Goal: Navigation & Orientation: Find specific page/section

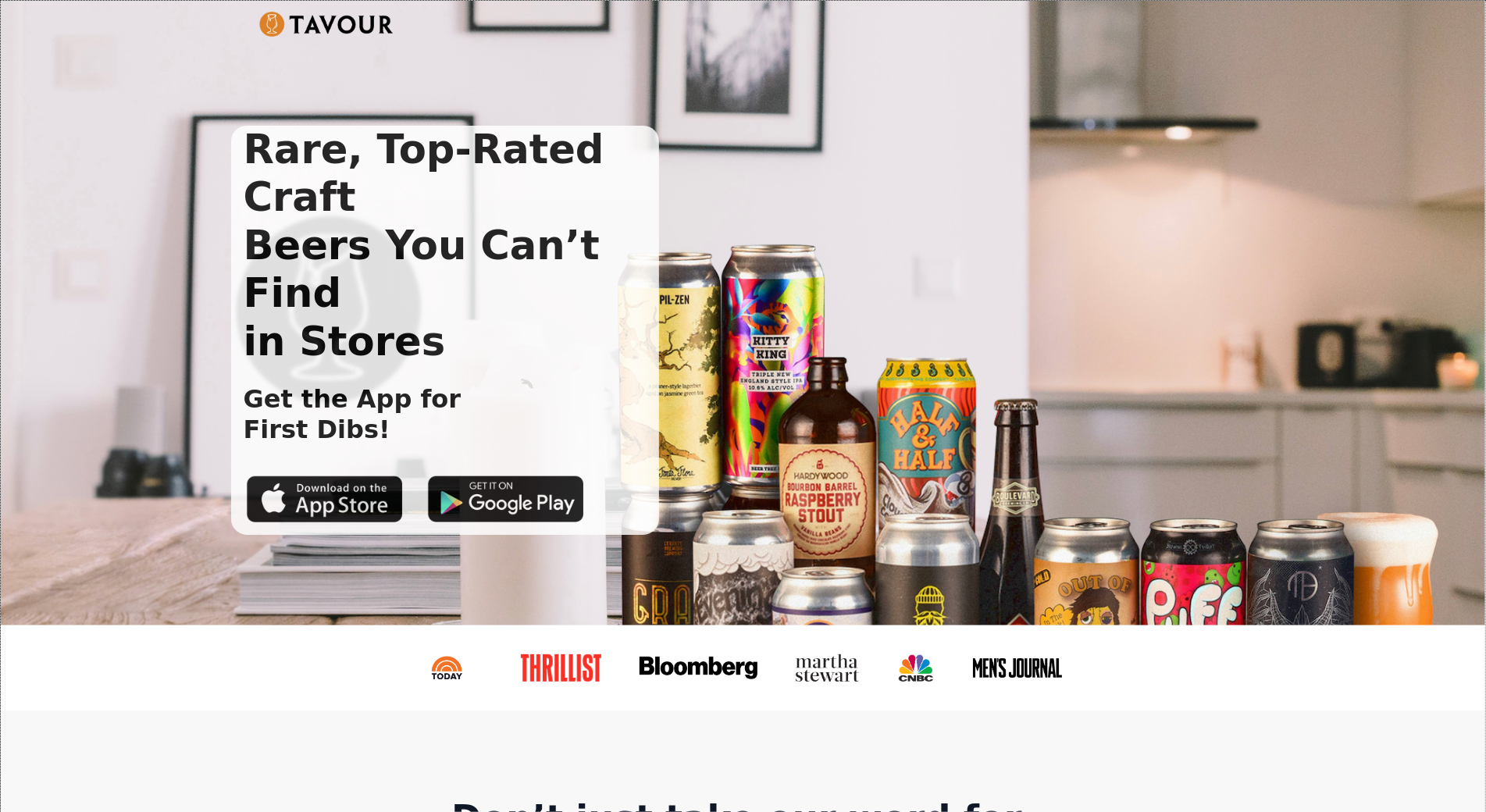
click at [84, 133] on div "Rare, Top-Rated Craft Beers You Can’t Find in Stores Get the App for First Dibs!" at bounding box center [743, 313] width 1484 height 625
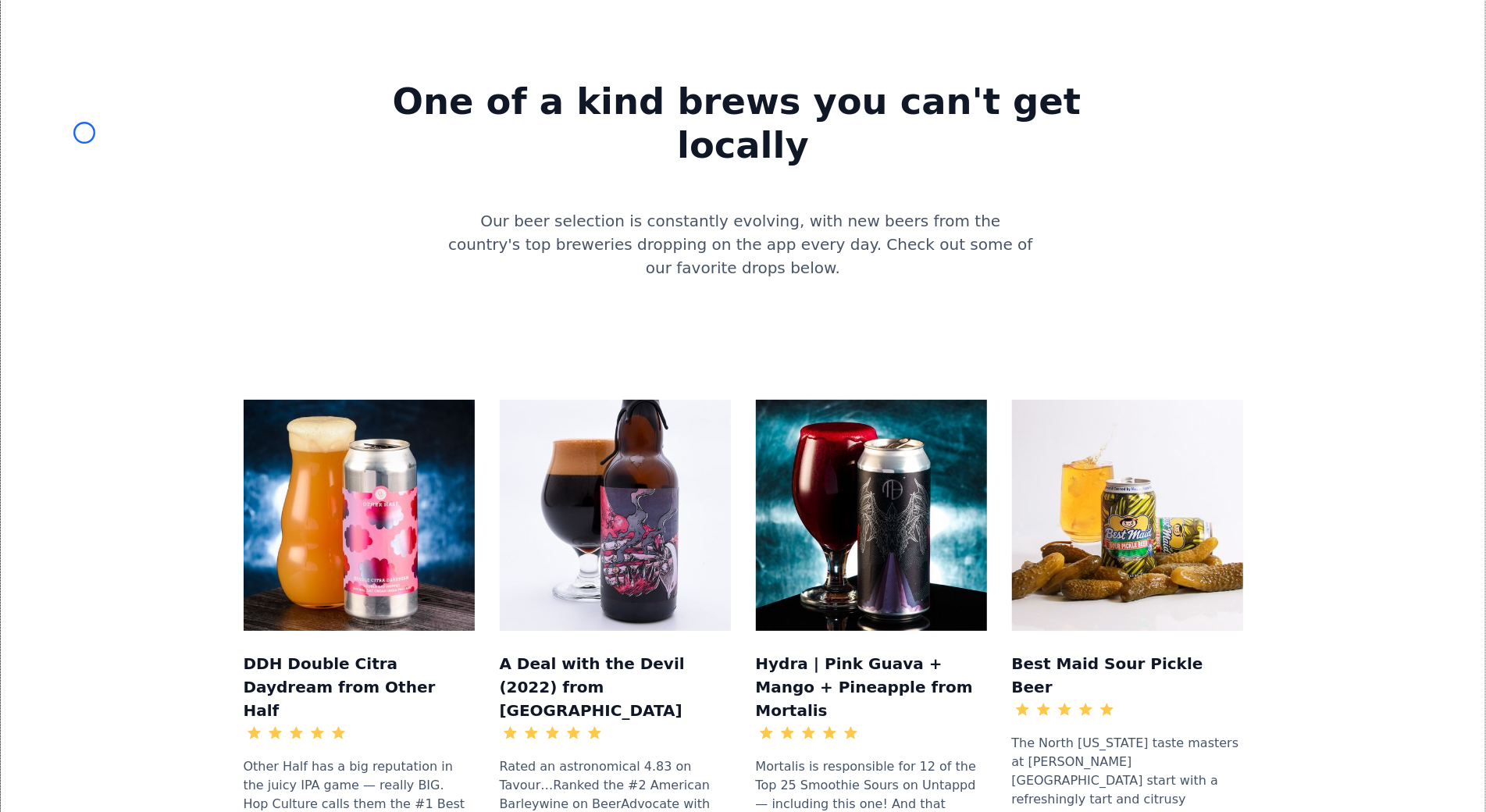
scroll to position [1415, 0]
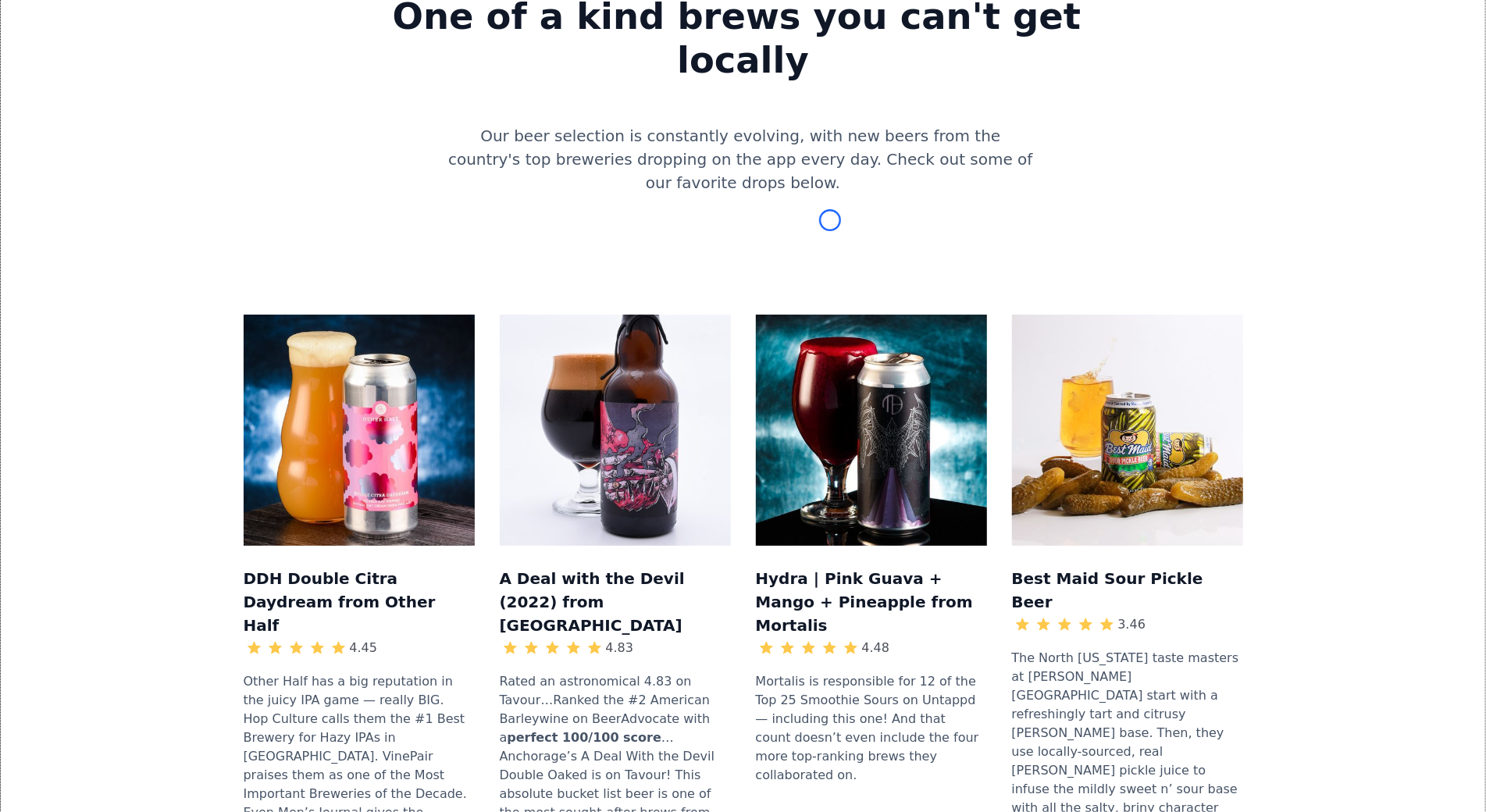
click at [84, 264] on div "DDH Double Citra Daydream from Other Half 4.45 Other Half has a big reputation …" at bounding box center [742, 621] width 1434 height 715
click at [149, 80] on div "One of a kind brews you can't get locally Our beer selection is constantly evol…" at bounding box center [742, 83] width 1434 height 285
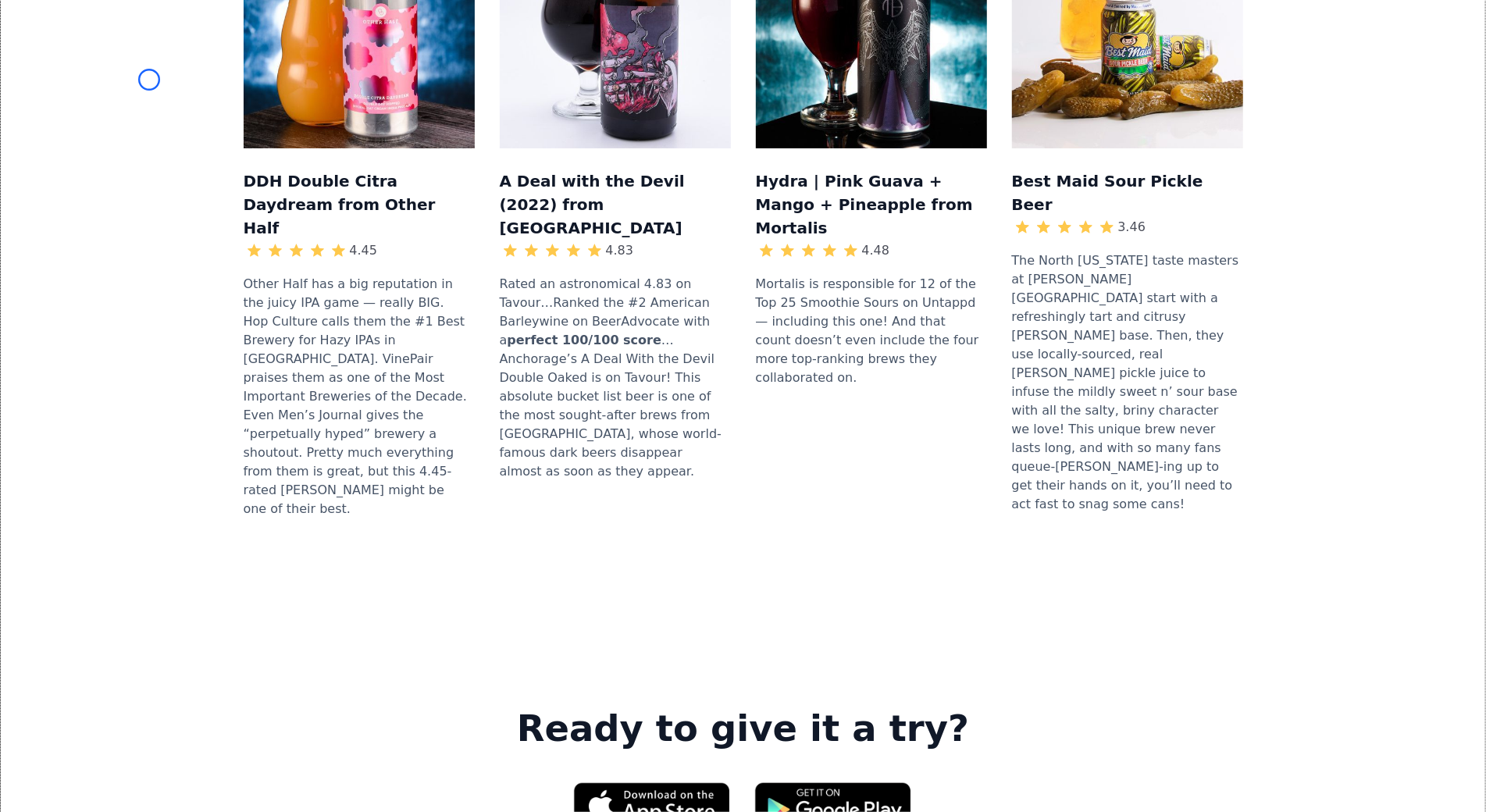
scroll to position [1870, 0]
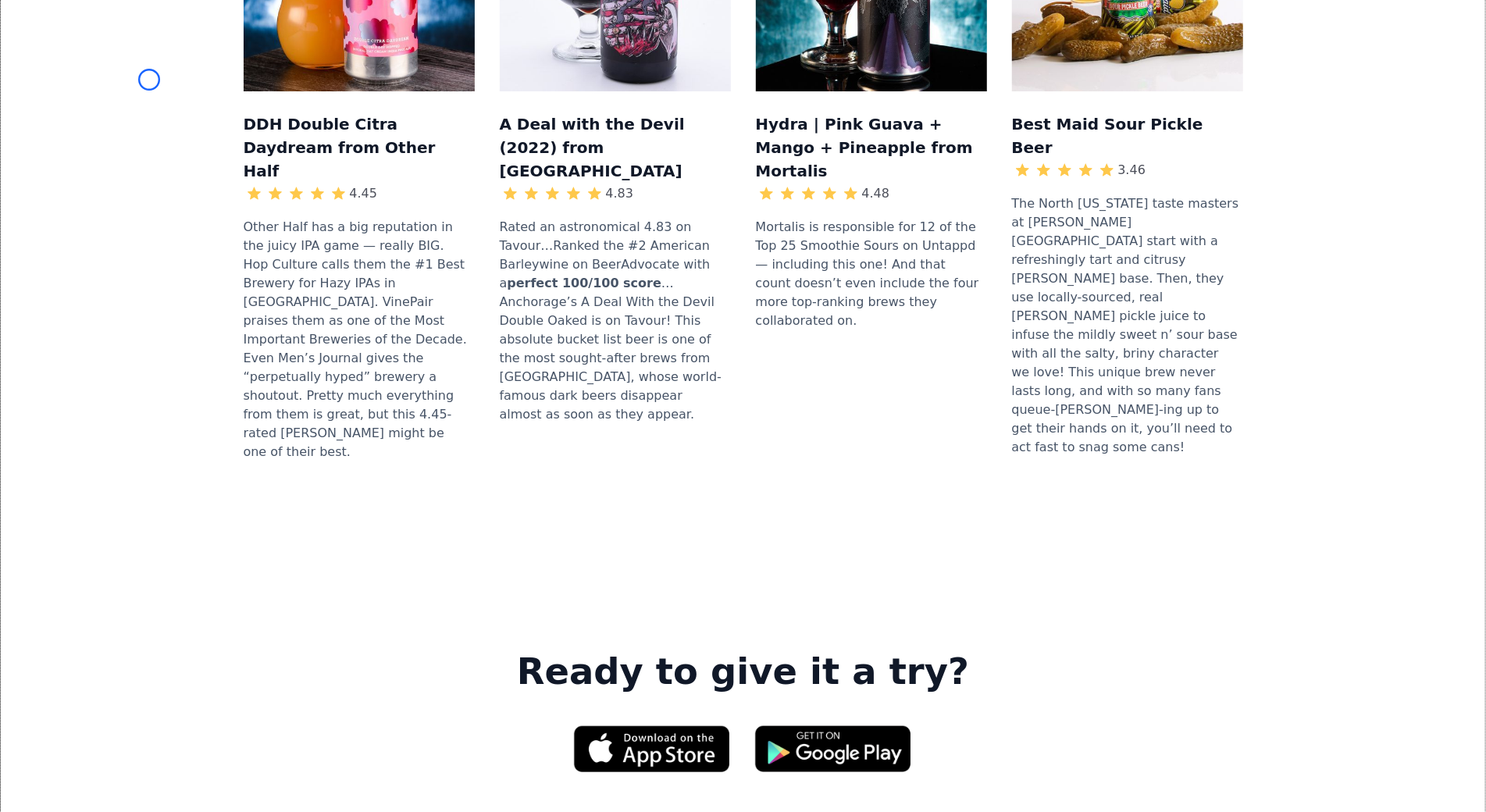
click at [149, 80] on div "DDH Double Citra Daydream from Other Half 4.45 Other Half has a big reputation …" at bounding box center [742, 167] width 1434 height 715
click at [137, 121] on div "DDH Double Citra Daydream from Other Half 4.45 Other Half has a big reputation …" at bounding box center [742, 167] width 1434 height 715
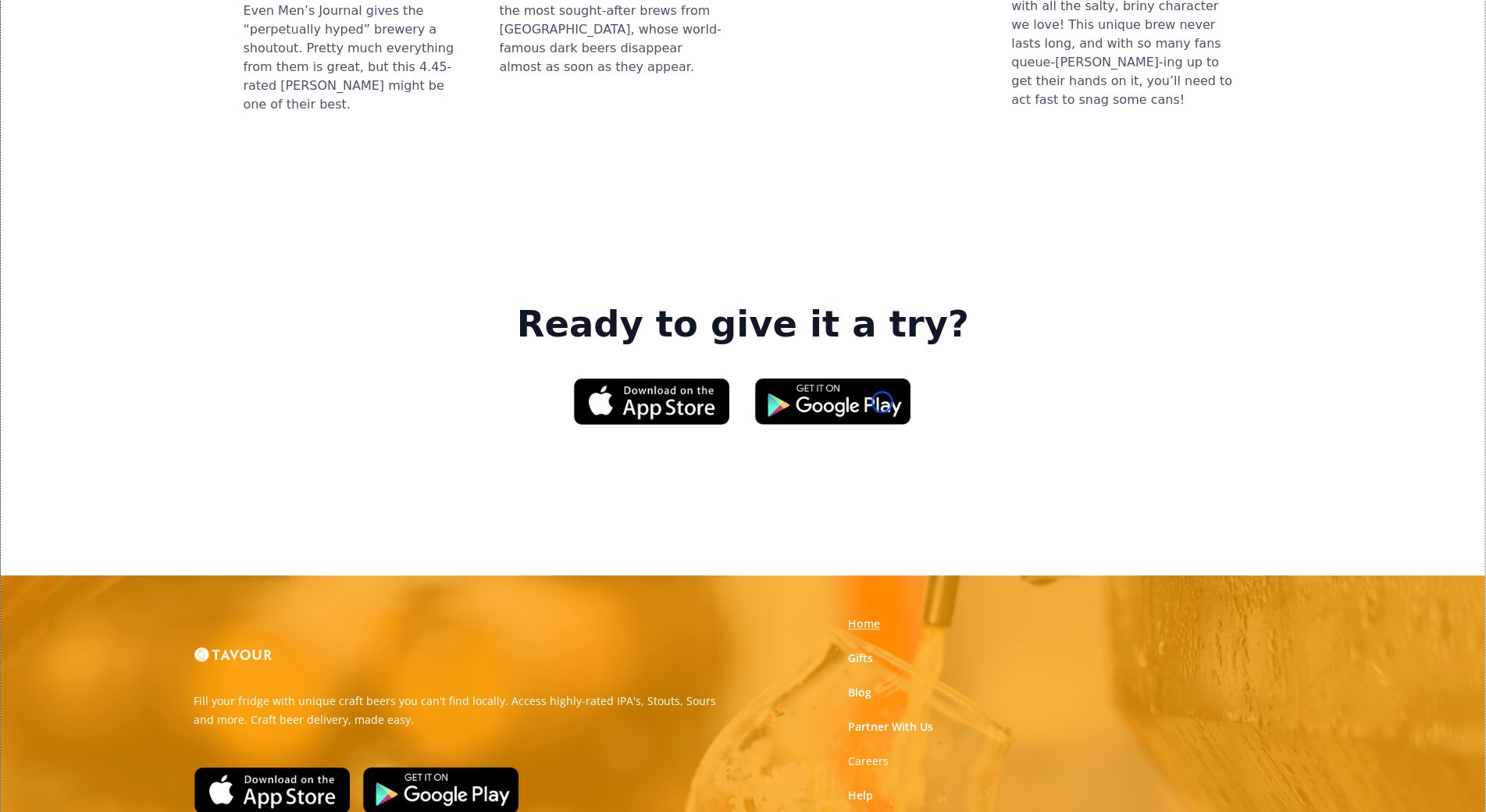
click at [880, 617] on link "Home" at bounding box center [863, 625] width 32 height 16
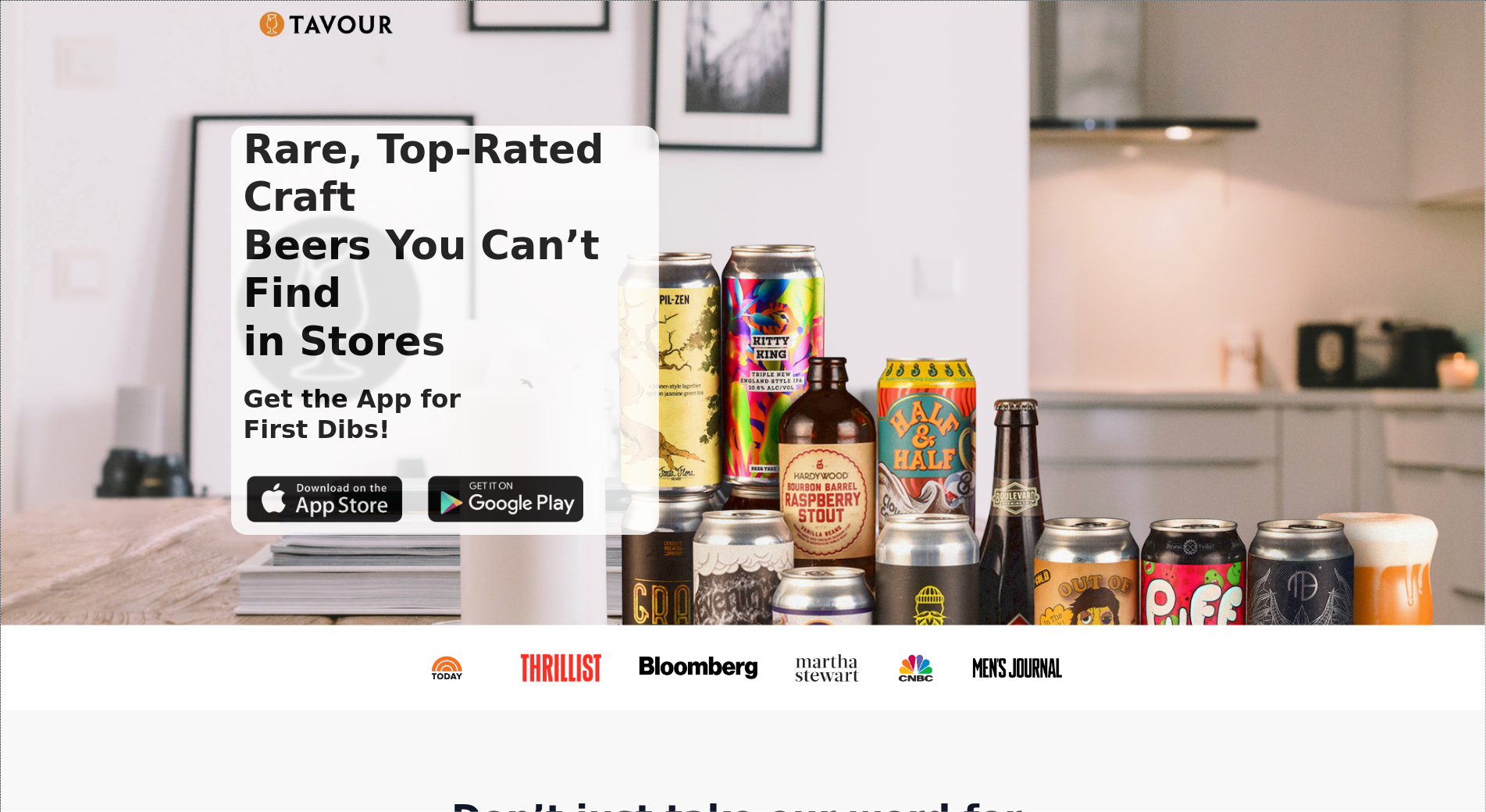
click at [882, 402] on div "Rare, Top-Rated Craft Beers You Can’t Find in Stores Get the App for First Dibs!" at bounding box center [730, 330] width 999 height 409
click at [118, 151] on div "Rare, Top-Rated Craft Beers You Can’t Find in Stores Get the App for First Dibs!" at bounding box center [743, 313] width 1484 height 625
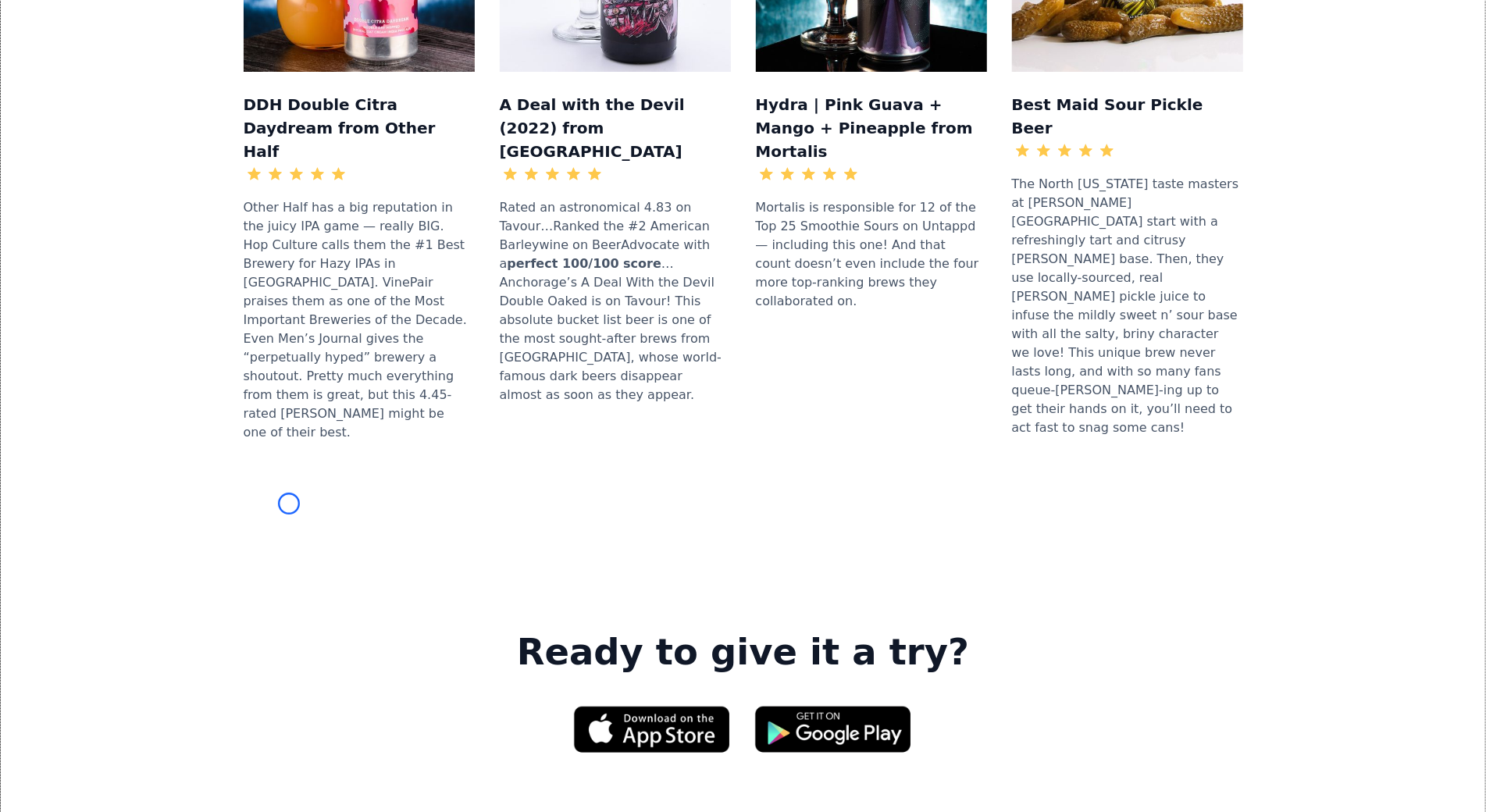
scroll to position [1944, 0]
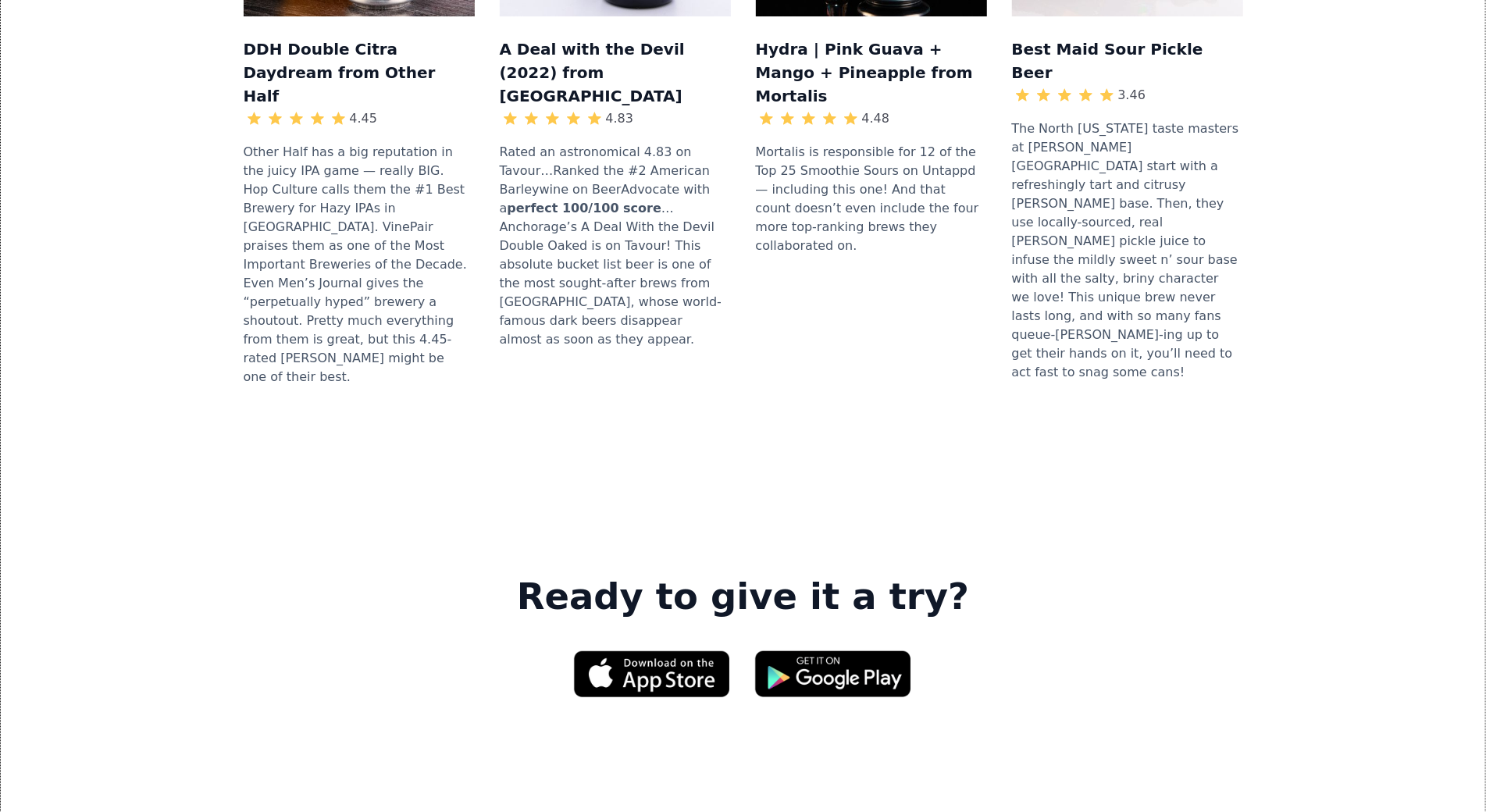
click at [118, 151] on div "DDH Double Citra Daydream from Other Half 4.45 Other Half has a big reputation …" at bounding box center [742, 93] width 1434 height 715
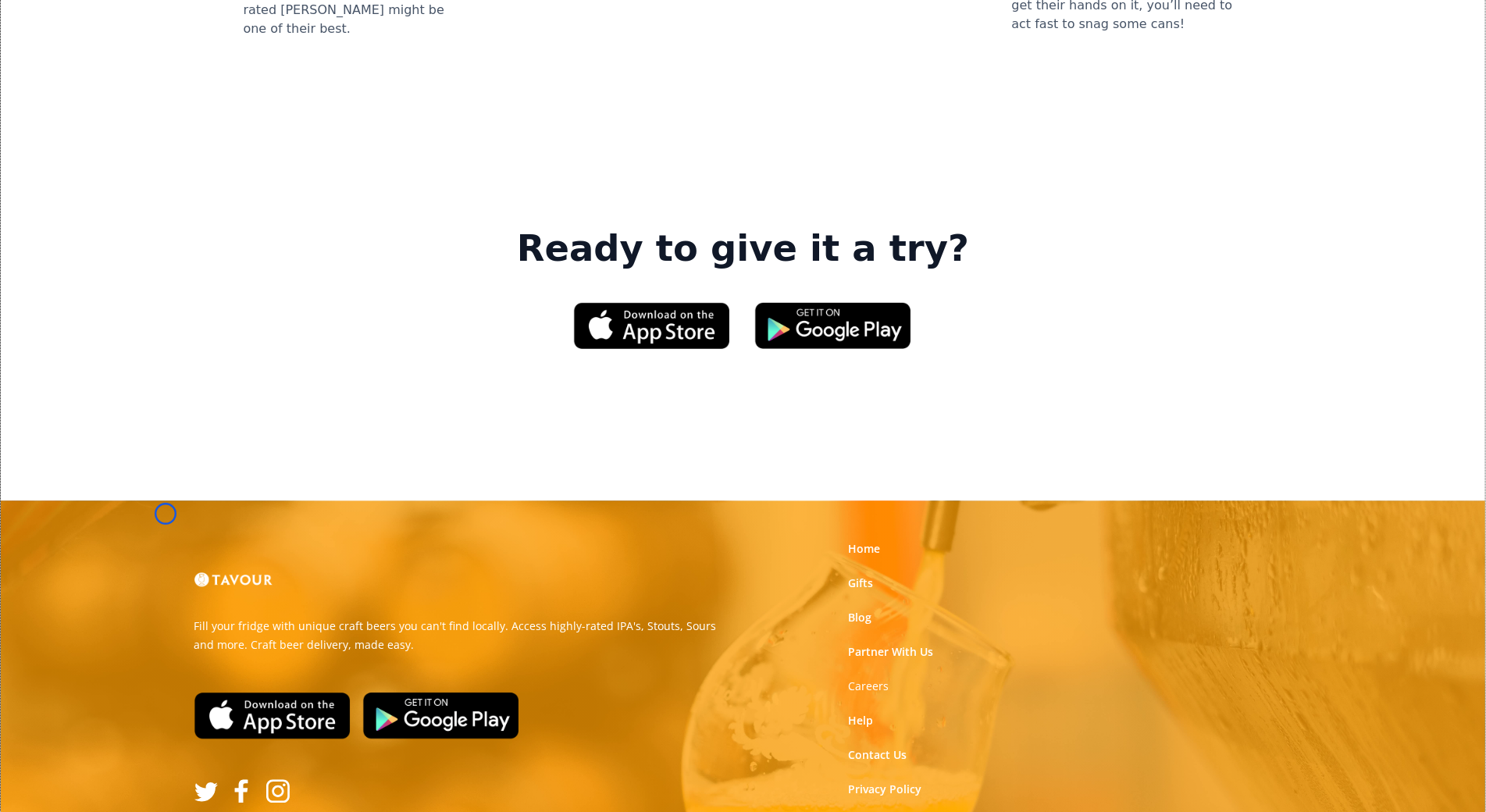
click at [188, 685] on link at bounding box center [272, 715] width 169 height 59
click at [904, 644] on link "Partner With Us" at bounding box center [889, 652] width 85 height 16
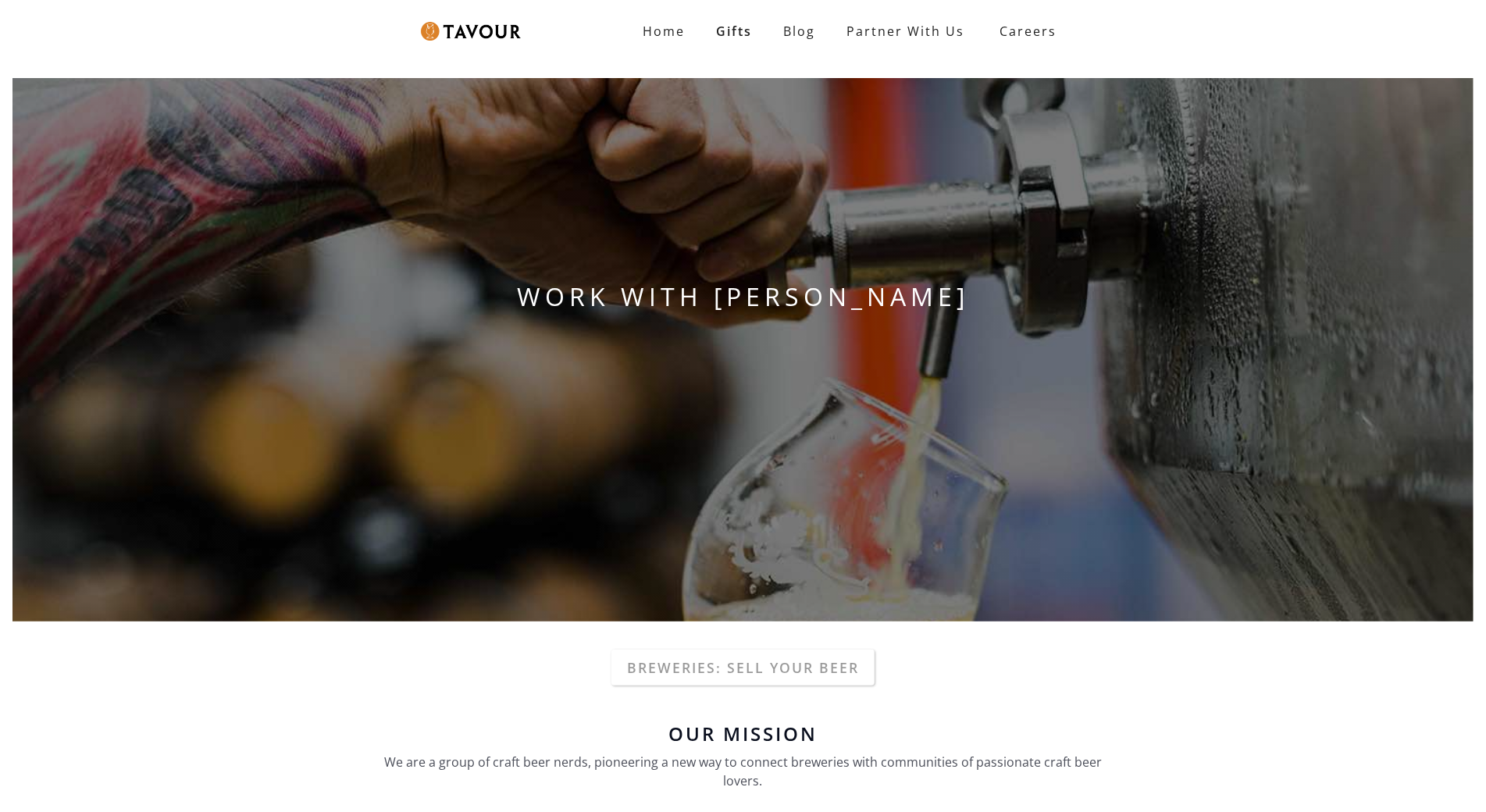
click at [904, 434] on div "WORK WITH TAVOUR" at bounding box center [743, 349] width 1486 height 568
click at [135, 91] on div "WORK WITH TAVOUR" at bounding box center [743, 349] width 1486 height 568
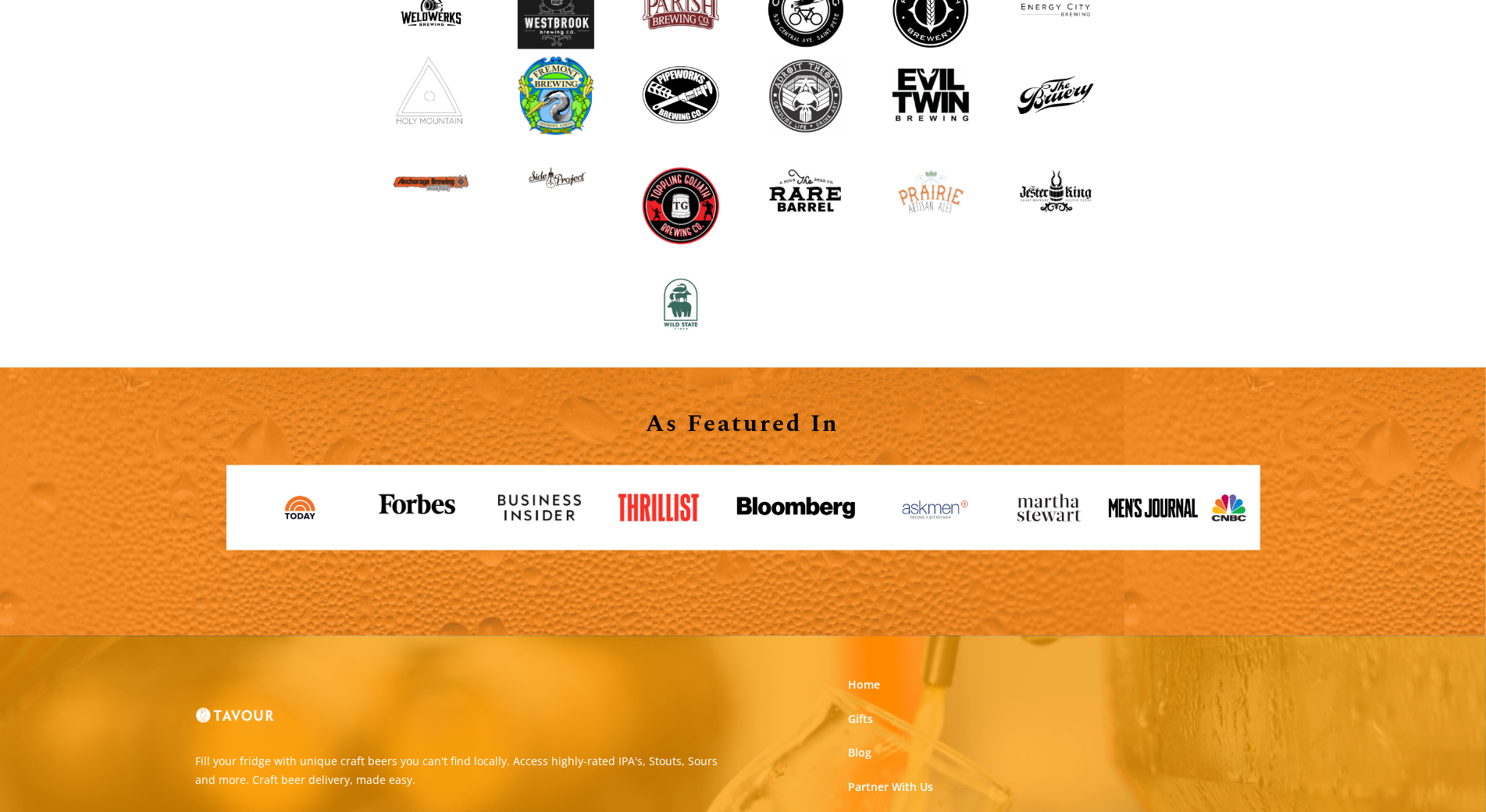
scroll to position [1611, 0]
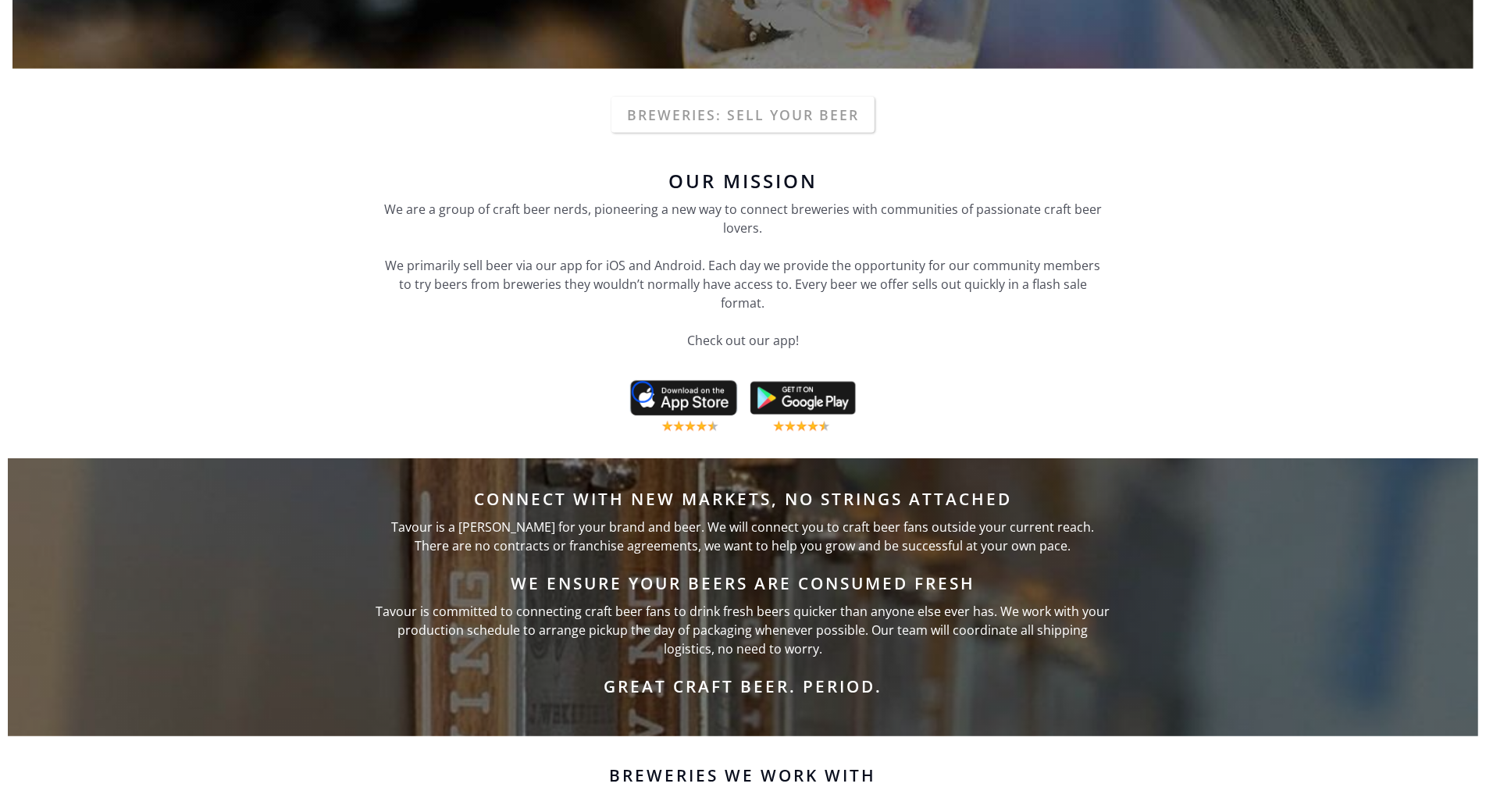
click at [643, 392] on img at bounding box center [743, 406] width 233 height 59
